Goal: Task Accomplishment & Management: Use online tool/utility

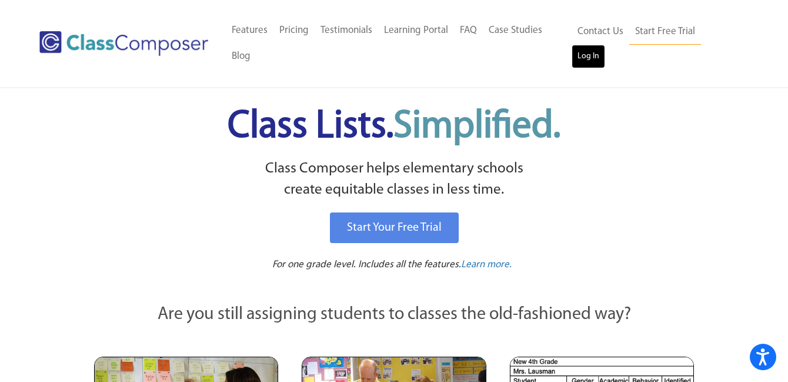
click at [605, 45] on link "Log In" at bounding box center [589, 57] width 34 height 24
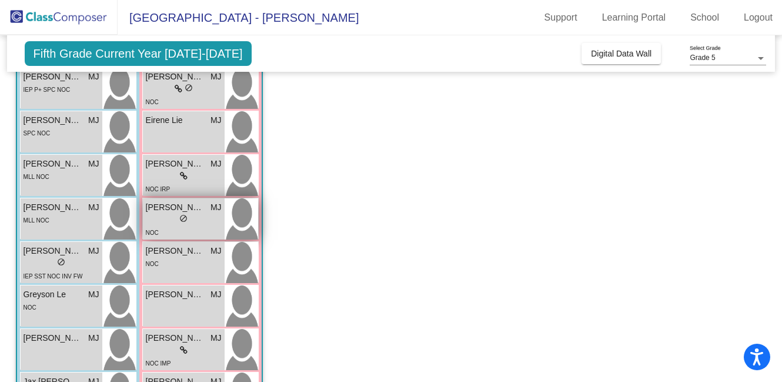
scroll to position [234, 0]
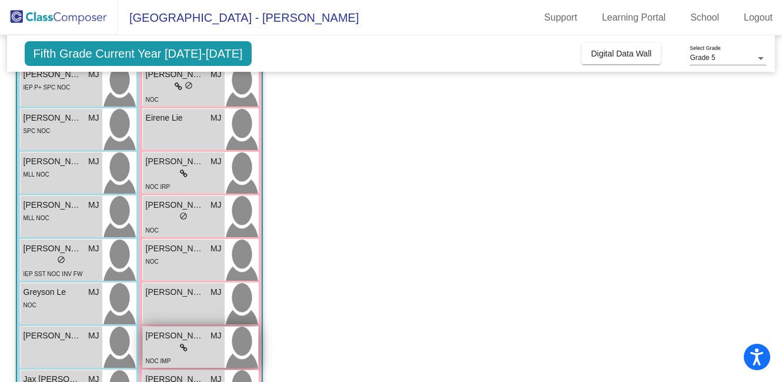
click at [180, 339] on span "Keira Fitzgerald" at bounding box center [175, 335] width 59 height 12
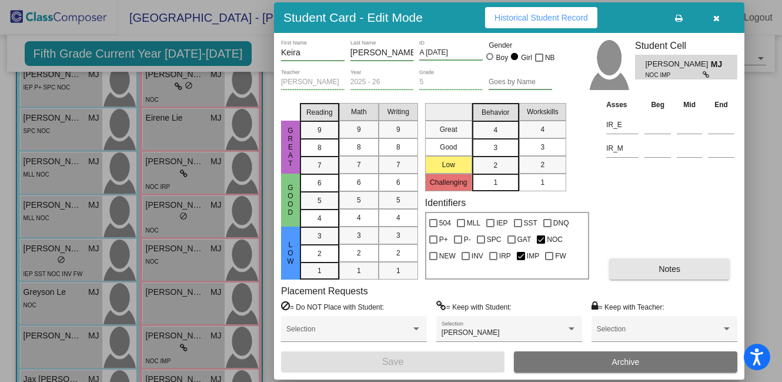
click at [661, 272] on span "Notes" at bounding box center [670, 268] width 22 height 9
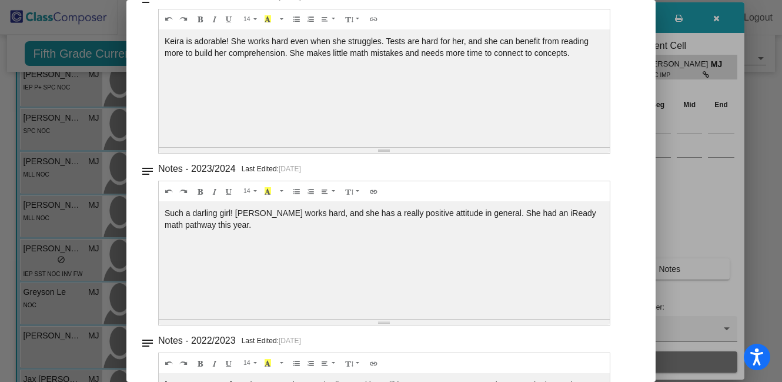
scroll to position [0, 0]
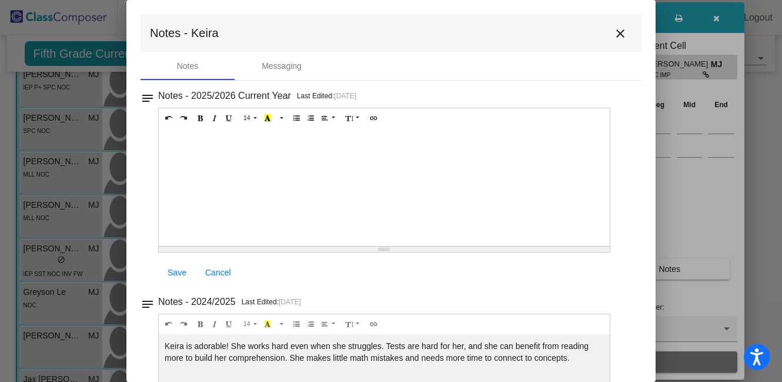
click at [614, 32] on mat-icon "close" at bounding box center [621, 33] width 14 height 14
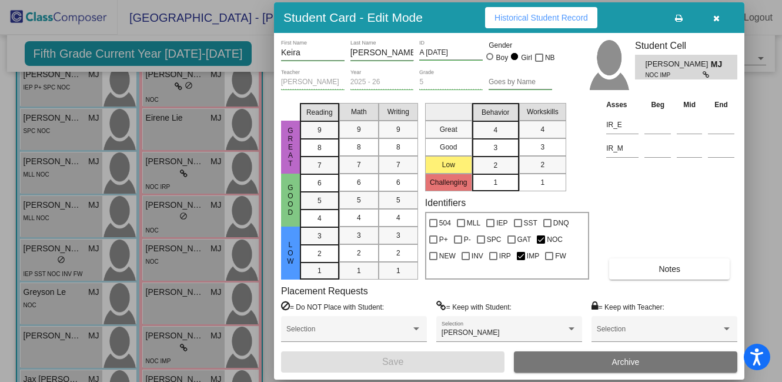
click at [749, 132] on div at bounding box center [391, 191] width 782 height 382
